Goal: Information Seeking & Learning: Understand process/instructions

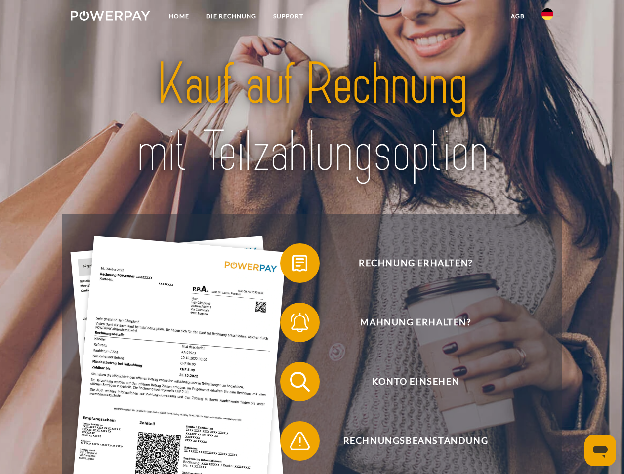
click at [110, 17] on img at bounding box center [111, 16] width 80 height 10
click at [547, 17] on img at bounding box center [548, 14] width 12 height 12
click at [517, 16] on link "agb" at bounding box center [518, 16] width 31 height 18
click at [293, 265] on span at bounding box center [284, 263] width 49 height 49
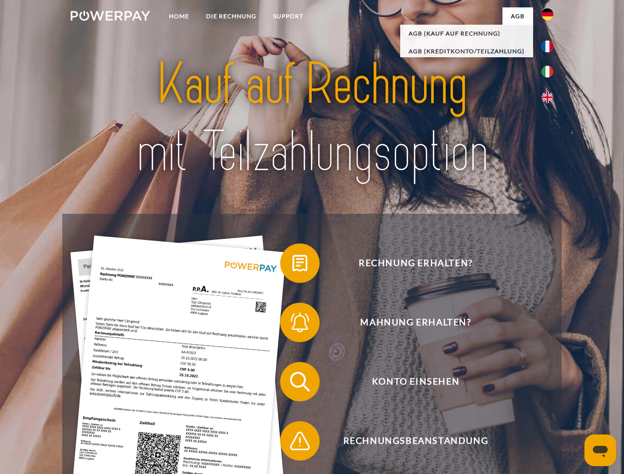
click at [293, 325] on span at bounding box center [284, 322] width 49 height 49
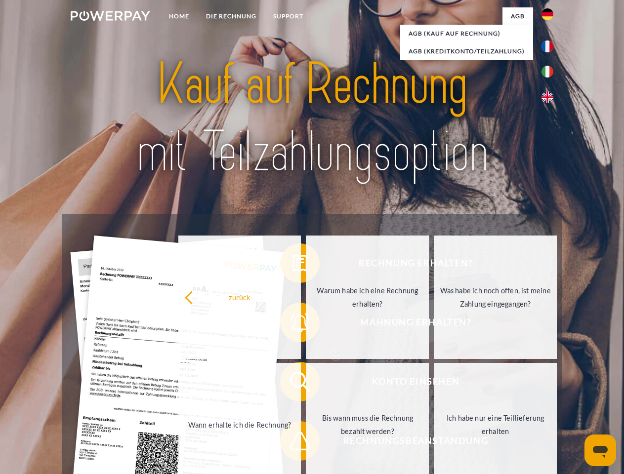
click at [306, 384] on link "Bis wann muss die Rechnung bezahlt werden?" at bounding box center [367, 425] width 123 height 124
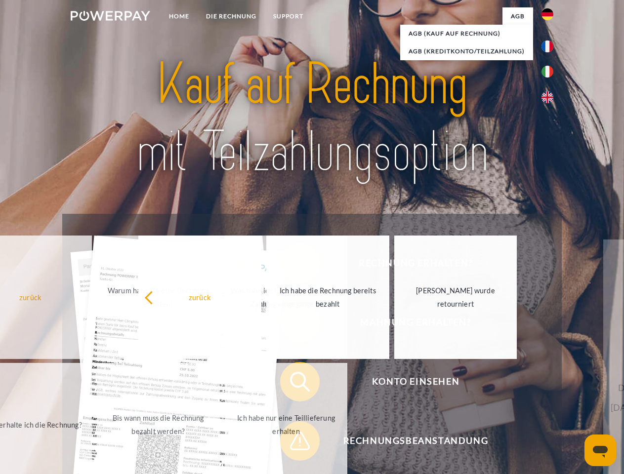
click at [293, 443] on span at bounding box center [284, 441] width 49 height 49
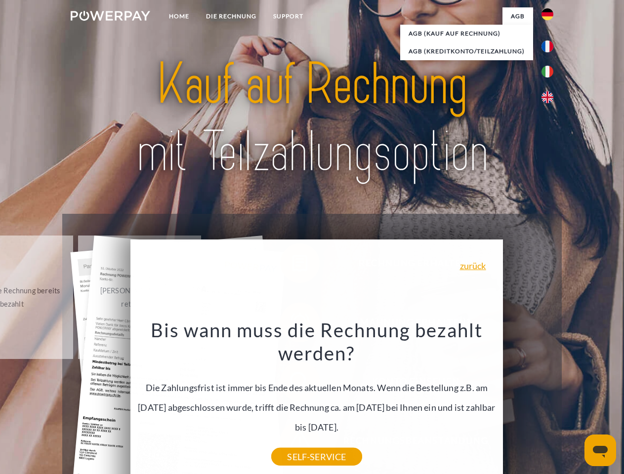
click at [600, 451] on icon "Messaging-Fenster öffnen" at bounding box center [600, 452] width 15 height 12
